Goal: Task Accomplishment & Management: Manage account settings

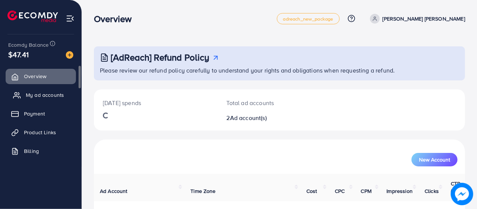
click at [37, 99] on link "My ad accounts" at bounding box center [41, 95] width 70 height 15
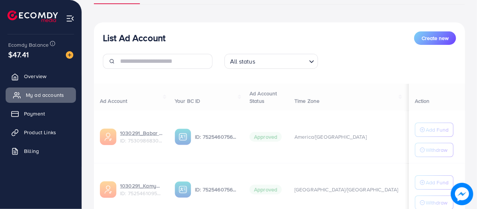
scroll to position [70, 0]
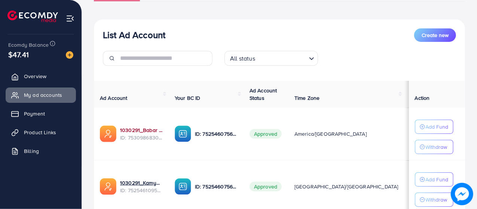
click at [143, 132] on link "1030291_Babar Imports_1753444527335" at bounding box center [141, 129] width 43 height 7
click at [49, 133] on span "Product Links" at bounding box center [42, 132] width 32 height 7
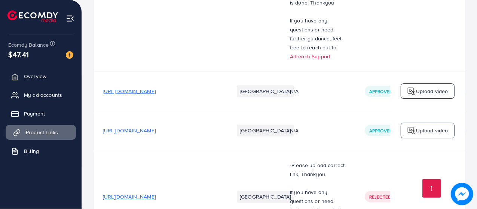
scroll to position [1382, 0]
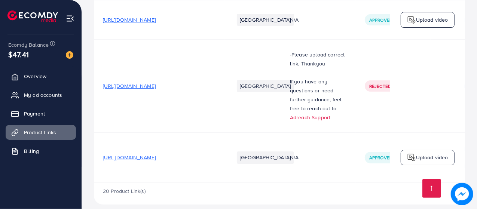
click at [156, 154] on span "[URL][DOMAIN_NAME]" at bounding box center [129, 157] width 53 height 7
click at [31, 98] on span "My ad accounts" at bounding box center [45, 94] width 38 height 7
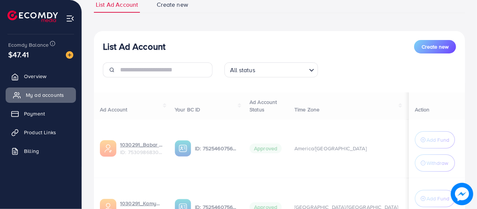
scroll to position [59, 0]
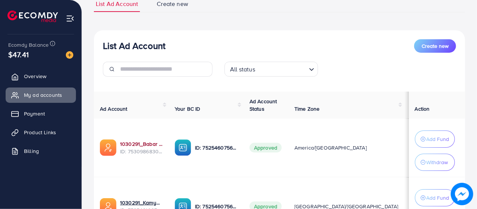
click at [137, 146] on link "1030291_Babar Imports_1753444527335" at bounding box center [141, 143] width 43 height 7
